Goal: Obtain resource: Obtain resource

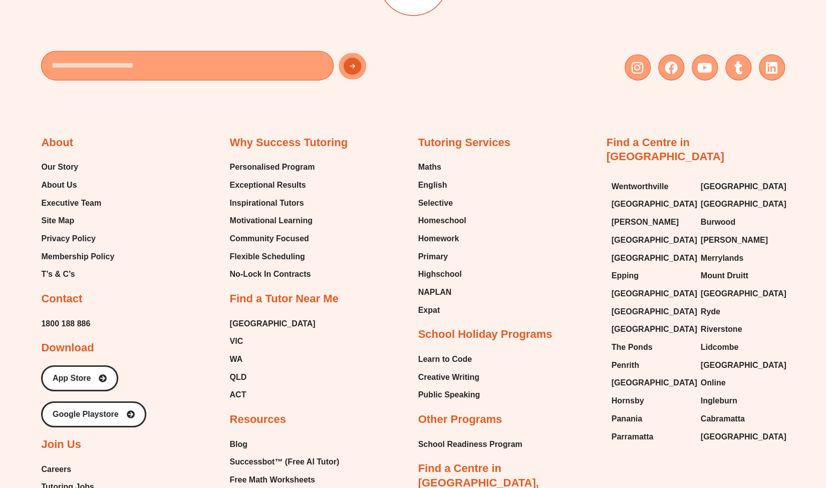
scroll to position [4107, 0]
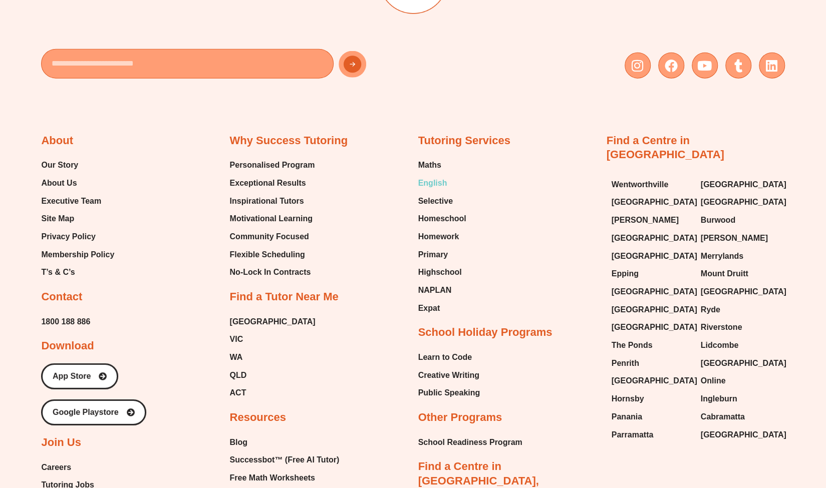
click at [439, 176] on span "English" at bounding box center [432, 183] width 29 height 15
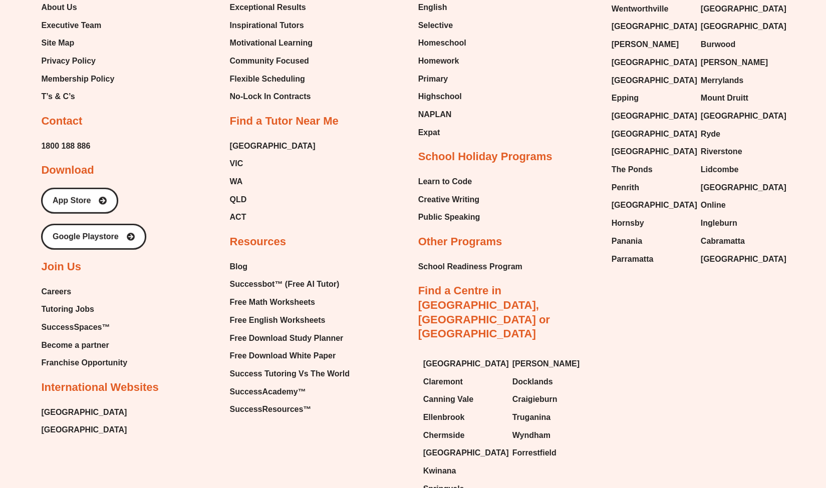
scroll to position [4283, 0]
click at [288, 312] on span "Free English Worksheets" at bounding box center [277, 319] width 96 height 15
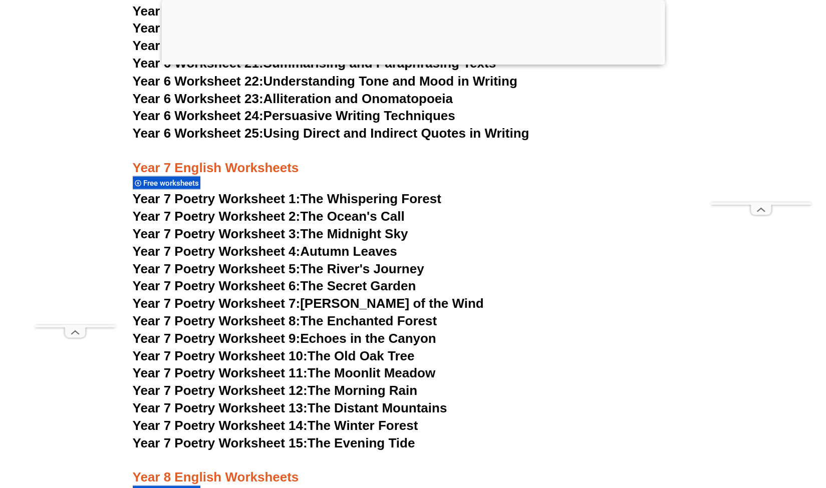
scroll to position [6106, 0]
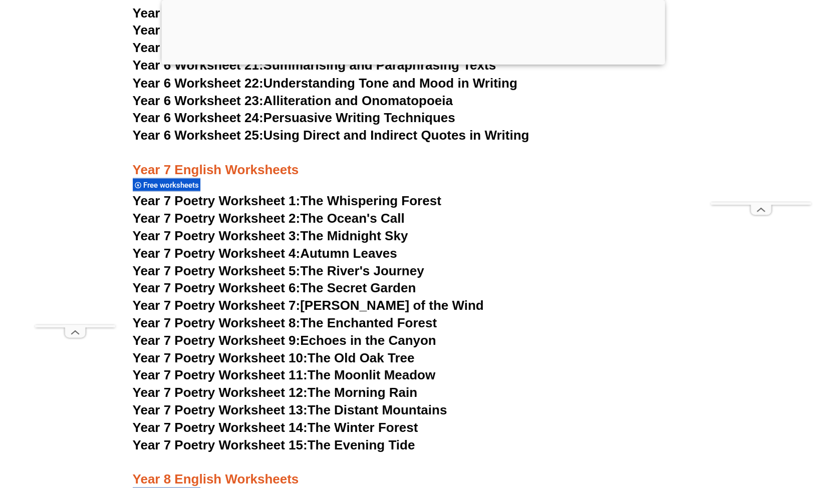
click at [372, 315] on link "Year 7 Poetry Worksheet 8: The Enchanted Forest" at bounding box center [285, 322] width 304 height 15
click at [341, 193] on link "Year 7 Poetry Worksheet 1: The Whispering Forest" at bounding box center [287, 200] width 308 height 15
